Goal: Navigation & Orientation: Find specific page/section

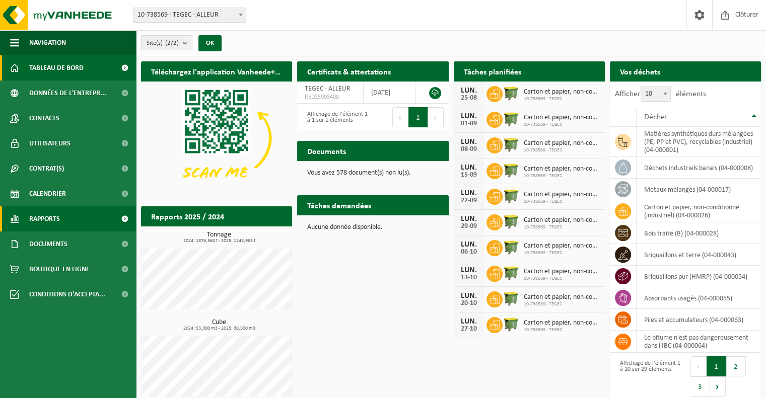
click at [48, 216] on span "Rapports" at bounding box center [44, 218] width 31 height 25
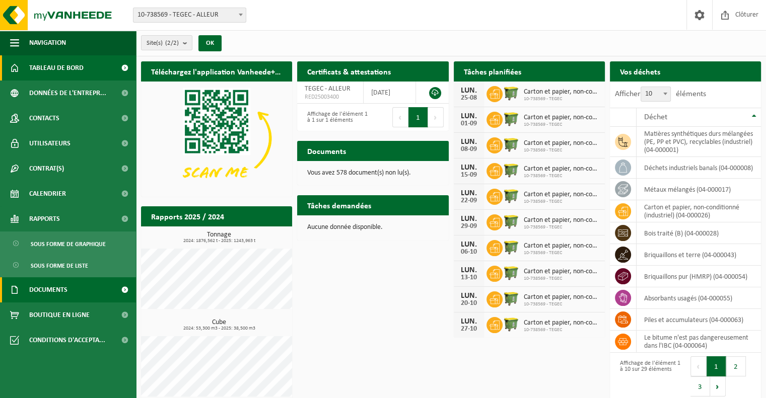
click at [87, 288] on link "Documents" at bounding box center [68, 289] width 136 height 25
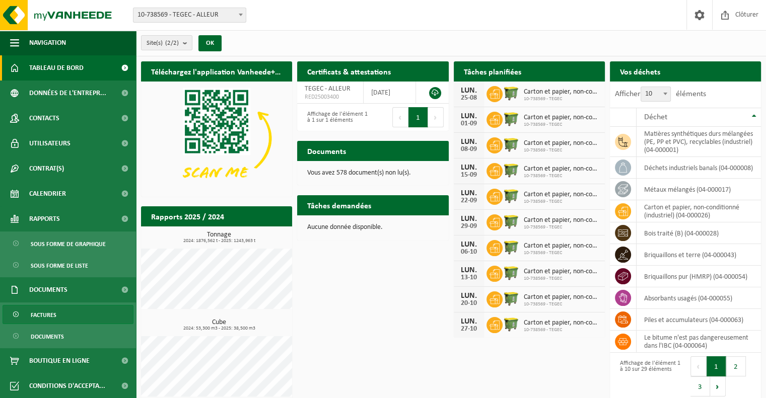
click at [93, 312] on link "Factures" at bounding box center [68, 314] width 131 height 19
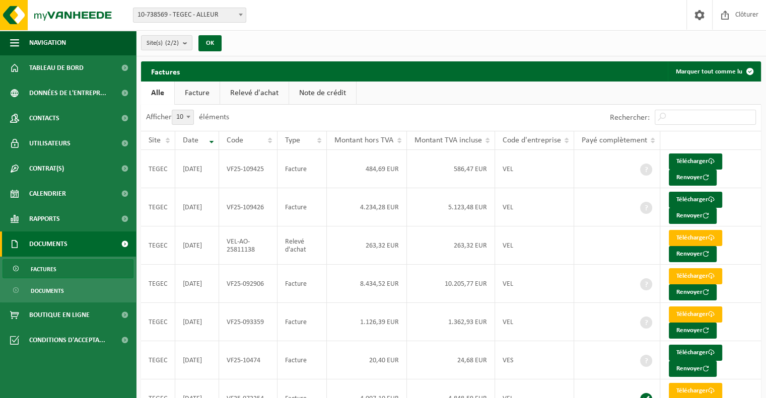
click at [252, 95] on link "Relevé d'achat" at bounding box center [254, 93] width 68 height 23
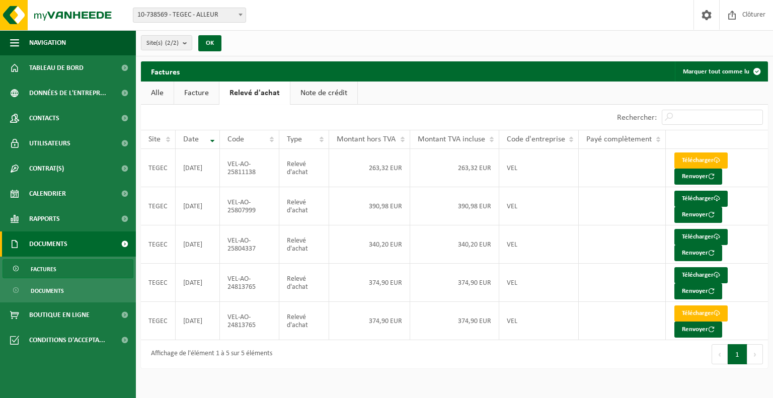
click at [205, 95] on link "Facture" at bounding box center [196, 93] width 45 height 23
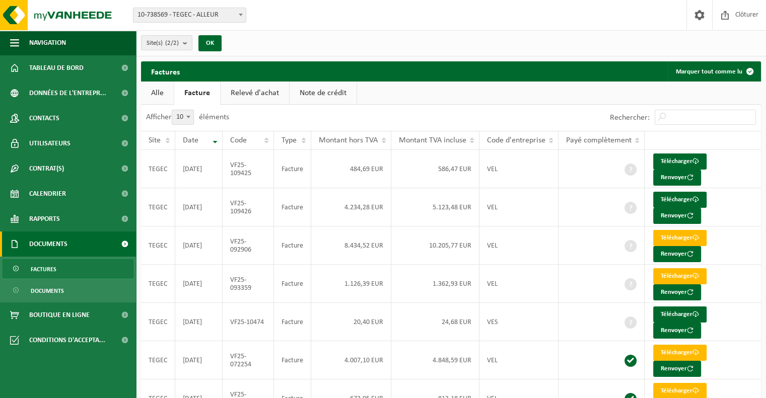
click at [311, 97] on link "Note de crédit" at bounding box center [322, 93] width 67 height 23
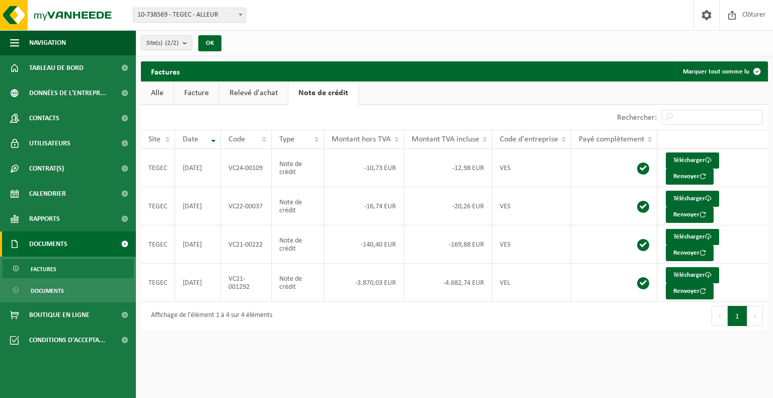
click at [198, 96] on link "Facture" at bounding box center [196, 93] width 45 height 23
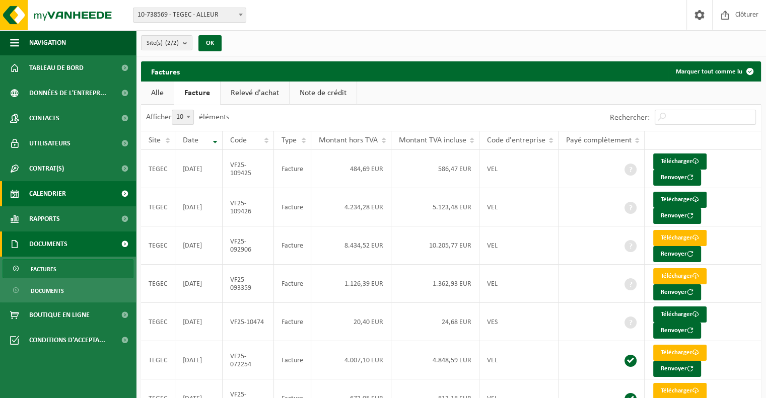
click at [64, 193] on span "Calendrier" at bounding box center [47, 193] width 37 height 25
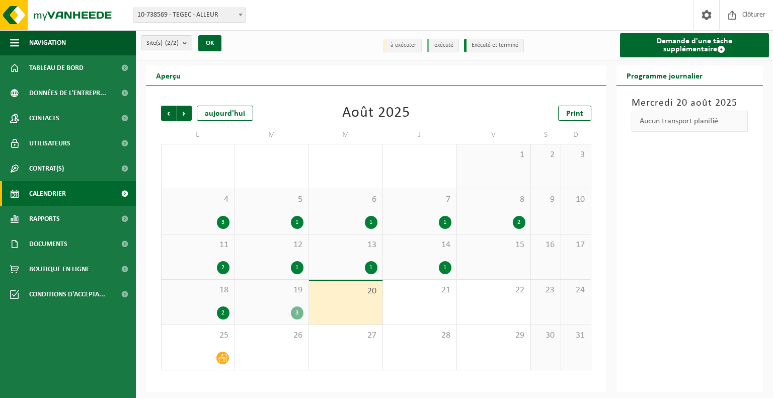
click at [522, 225] on div "2" at bounding box center [519, 222] width 13 height 13
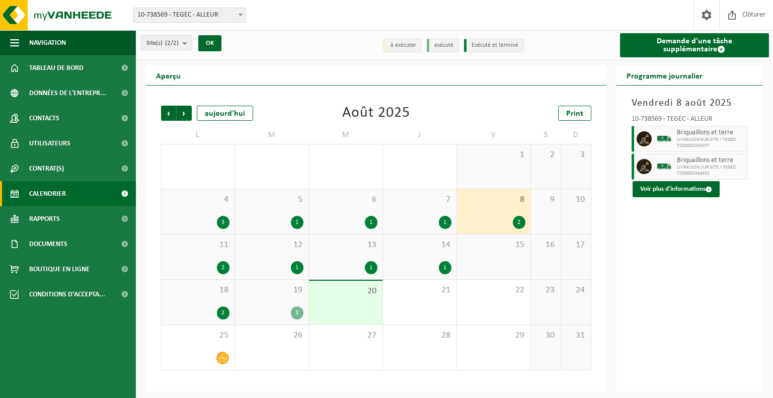
click at [431, 231] on div "7 1" at bounding box center [420, 211] width 74 height 45
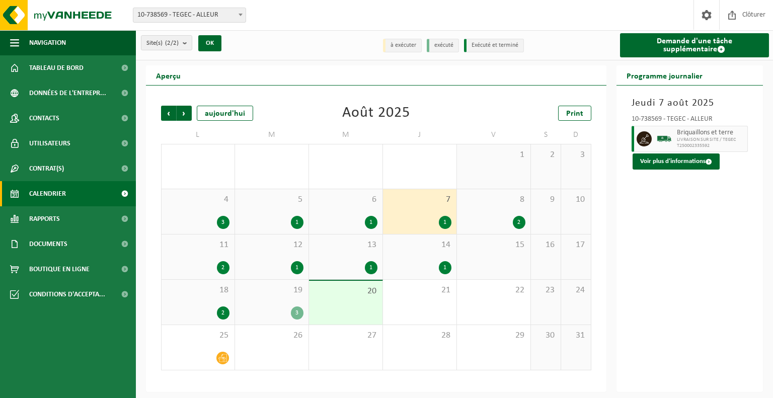
click at [219, 310] on div "2" at bounding box center [223, 313] width 13 height 13
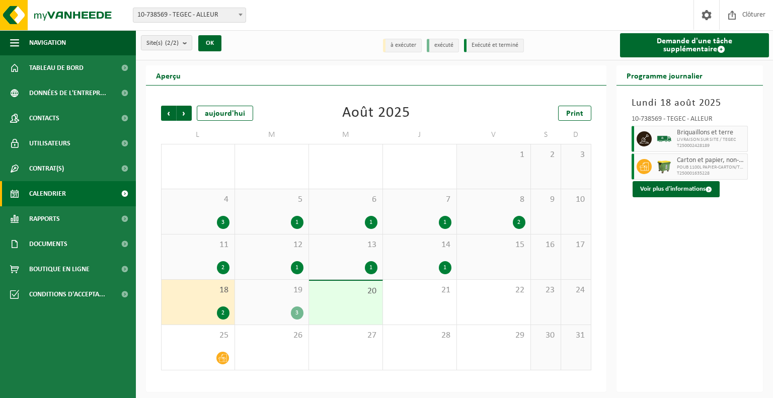
click at [269, 307] on div "19 3" at bounding box center [272, 302] width 74 height 45
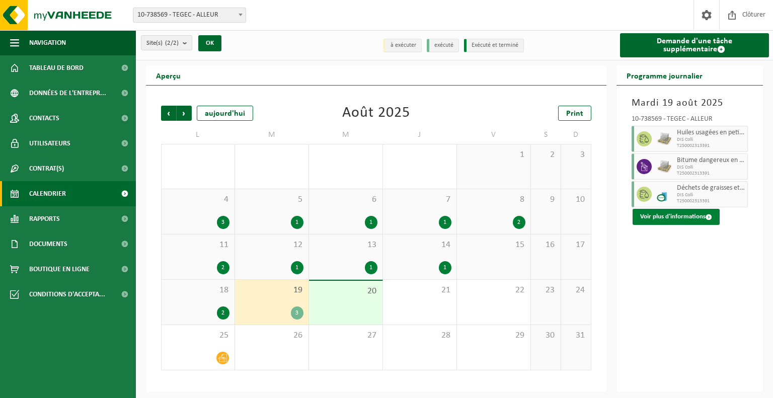
click at [687, 219] on button "Voir plus d'informations" at bounding box center [676, 217] width 87 height 16
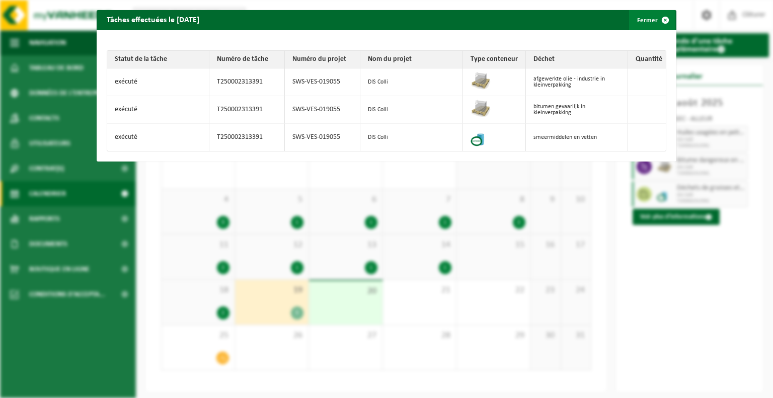
click at [658, 22] on span "button" at bounding box center [665, 20] width 20 height 20
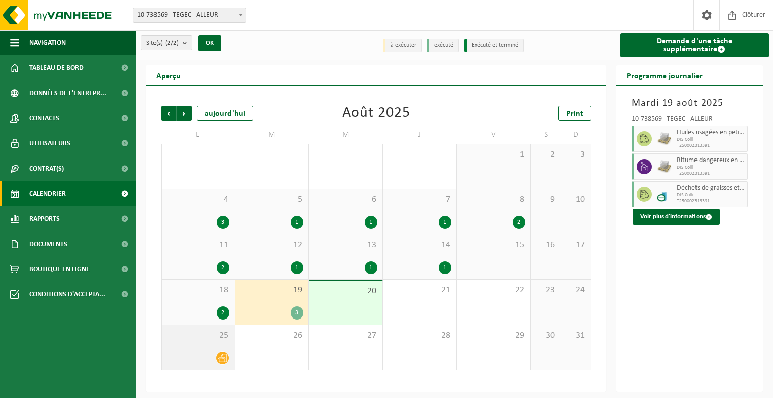
click at [221, 358] on icon at bounding box center [222, 358] width 9 height 9
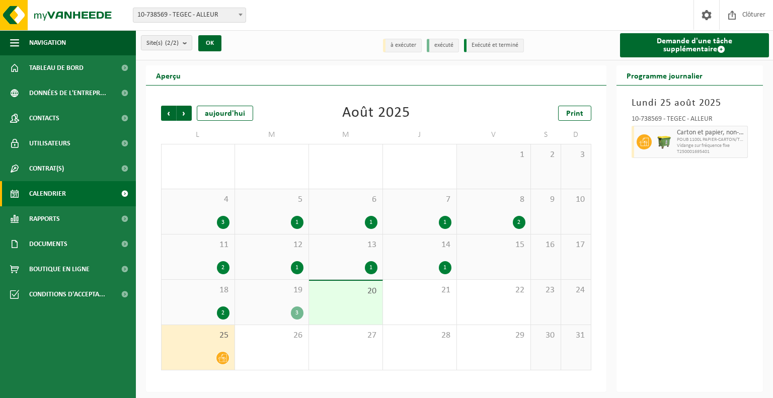
click at [224, 227] on div "3" at bounding box center [223, 222] width 13 height 13
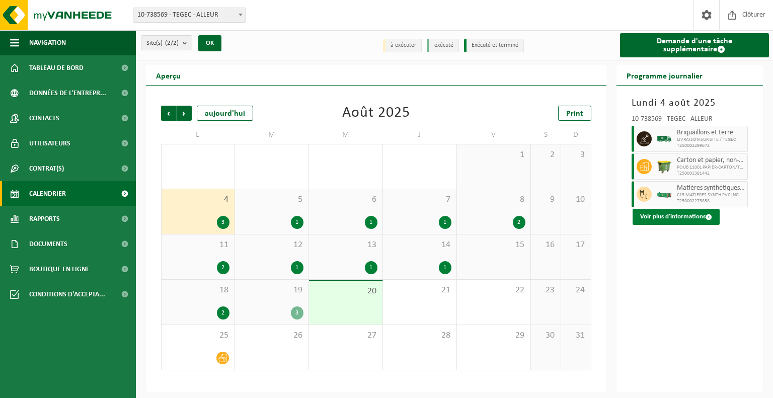
click at [662, 213] on button "Voir plus d'informations" at bounding box center [676, 217] width 87 height 16
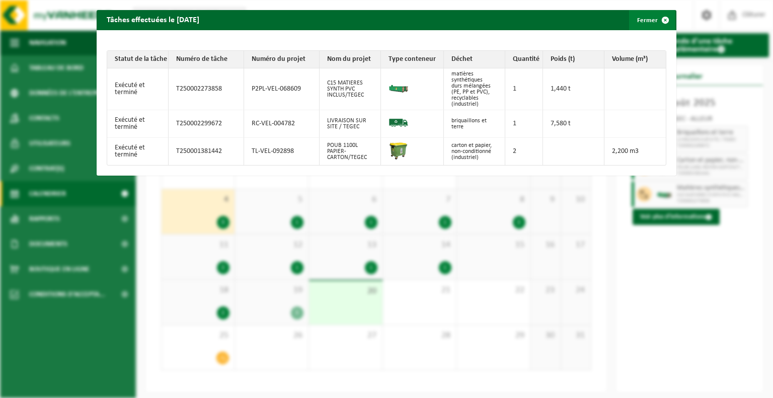
click at [659, 21] on span "button" at bounding box center [665, 20] width 20 height 20
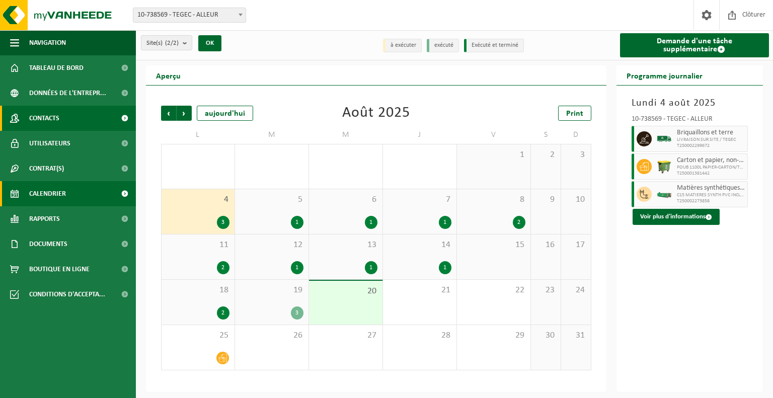
click at [77, 119] on link "Contacts" at bounding box center [68, 118] width 136 height 25
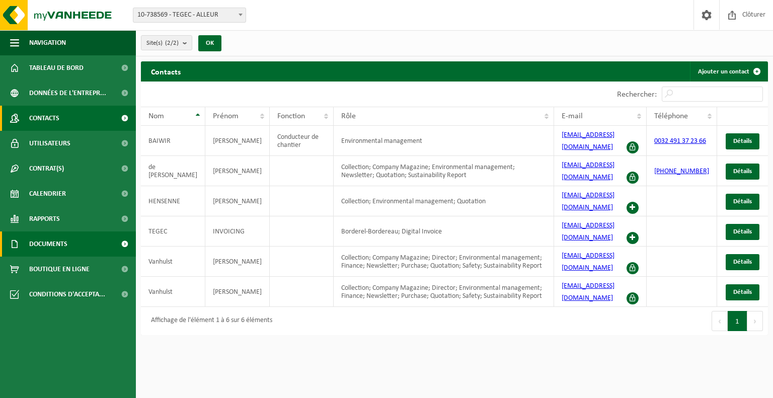
click at [54, 236] on span "Documents" at bounding box center [48, 244] width 38 height 25
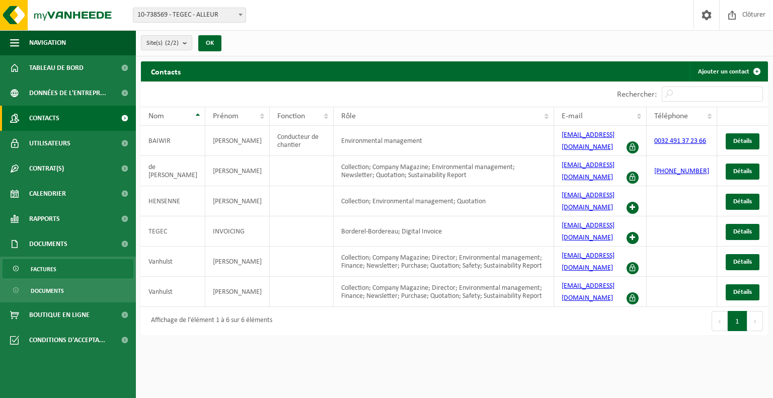
click at [47, 265] on span "Factures" at bounding box center [44, 269] width 26 height 19
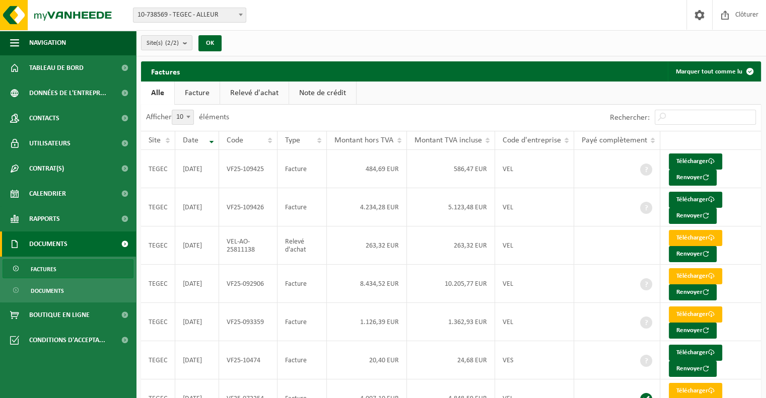
click at [200, 97] on link "Facture" at bounding box center [197, 93] width 45 height 23
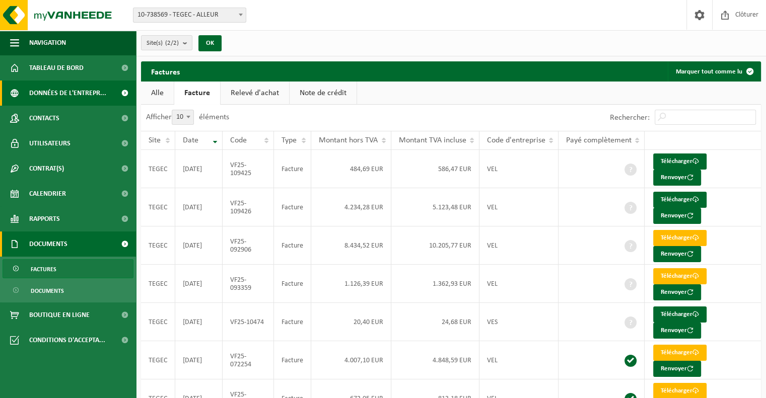
drag, startPoint x: 151, startPoint y: 96, endPoint x: 131, endPoint y: 97, distance: 19.6
click at [151, 96] on link "Alle" at bounding box center [157, 93] width 33 height 23
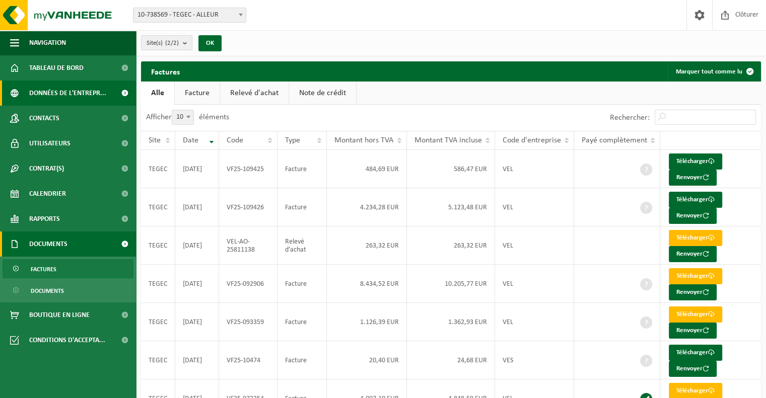
click at [75, 98] on span "Données de l'entrepr..." at bounding box center [67, 93] width 77 height 25
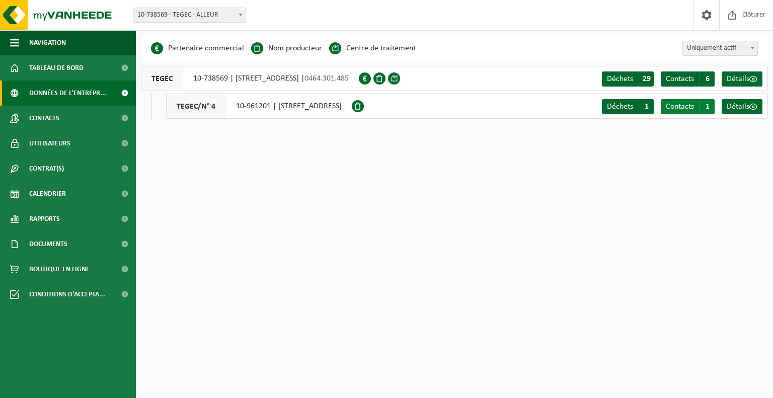
click at [677, 111] on span "Contacts" at bounding box center [680, 107] width 28 height 8
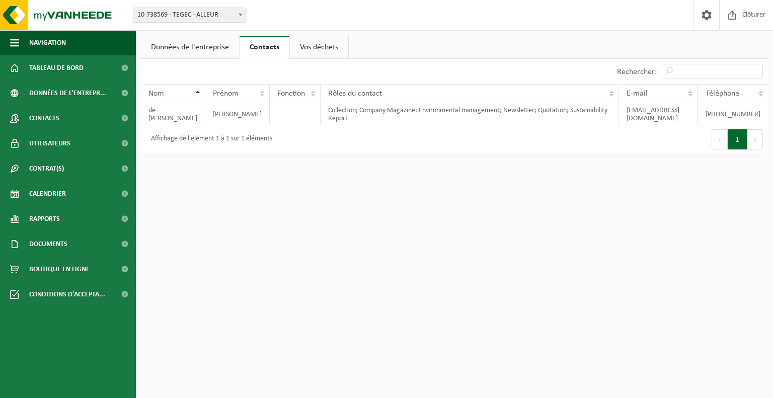
click at [199, 52] on link "Données de l'entreprise" at bounding box center [190, 47] width 98 height 23
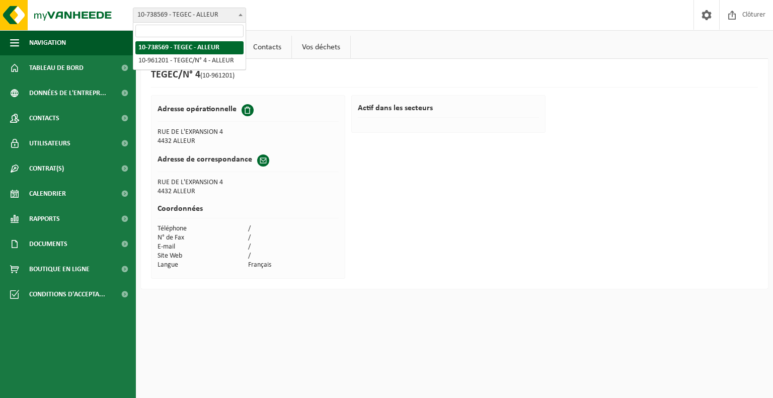
click at [202, 12] on span "10-738569 - TEGEC - ALLEUR" at bounding box center [189, 15] width 112 height 14
click at [270, 46] on link "Contacts" at bounding box center [267, 47] width 48 height 23
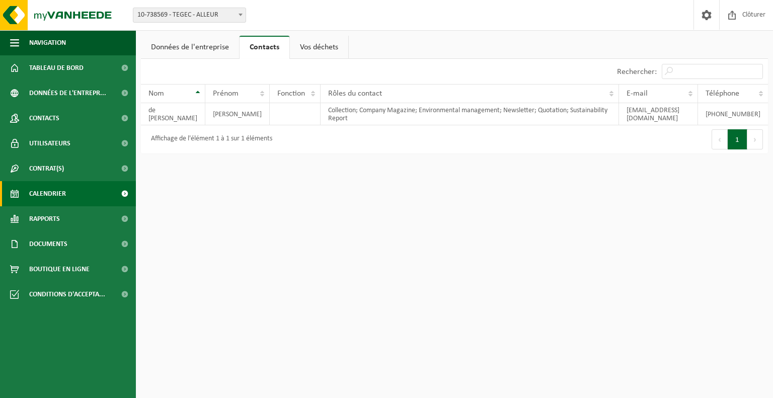
click at [46, 195] on span "Calendrier" at bounding box center [47, 193] width 37 height 25
